Goal: Complete application form

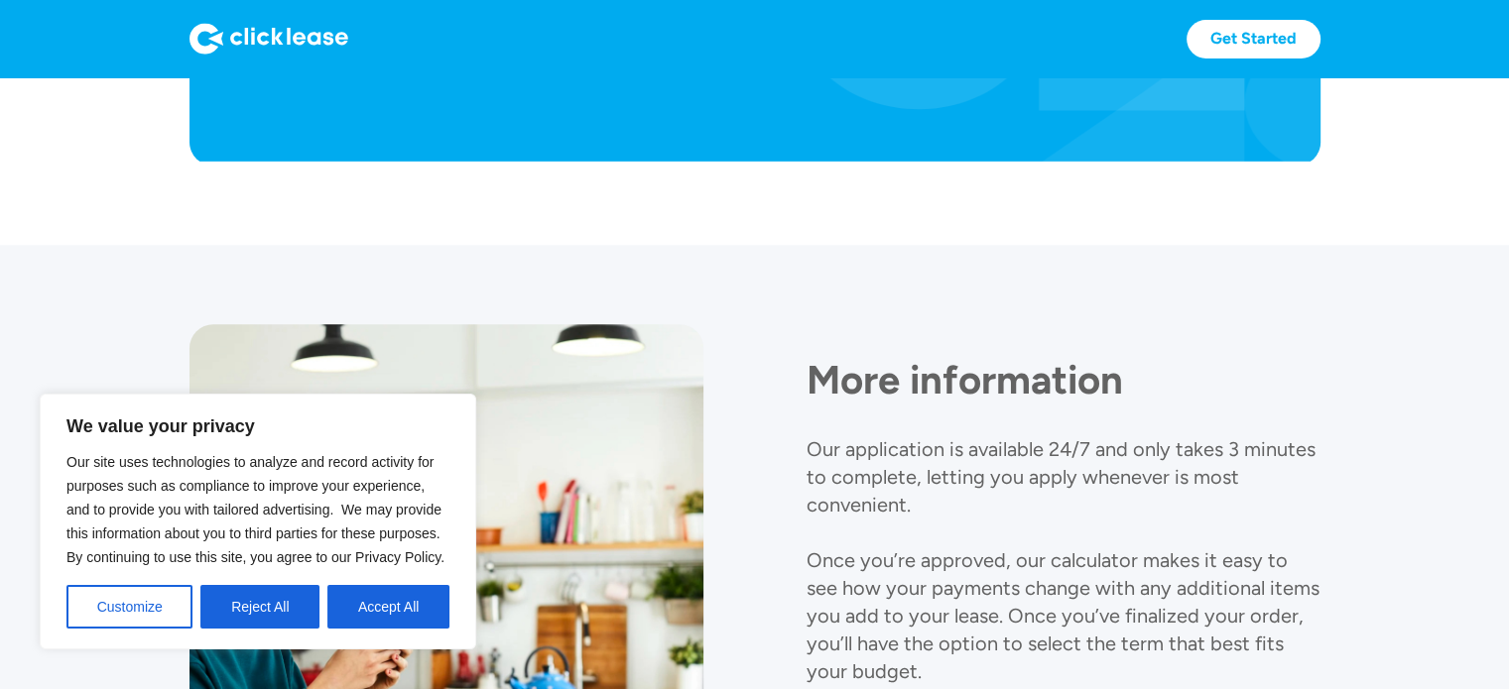
scroll to position [1868, 0]
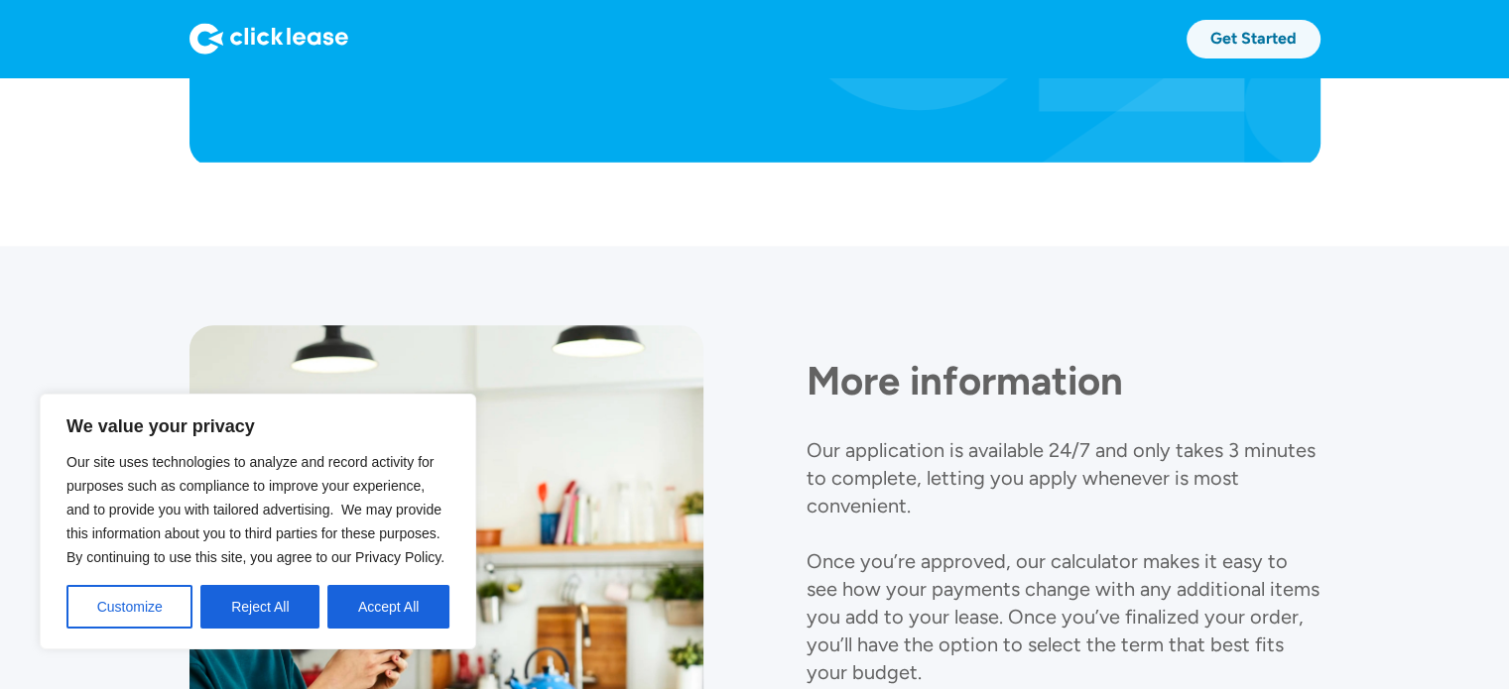
click at [1262, 35] on link "Get Started" at bounding box center [1253, 39] width 134 height 39
click at [1265, 35] on link "Get Started" at bounding box center [1253, 39] width 134 height 39
